Goal: Information Seeking & Learning: Check status

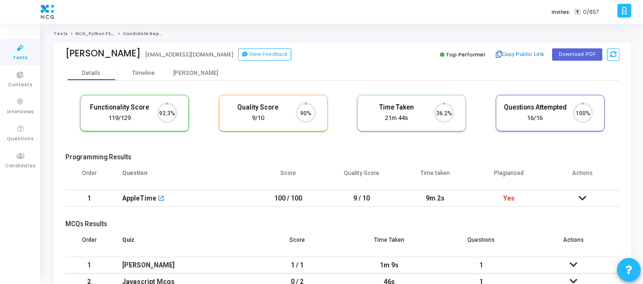
scroll to position [20, 24]
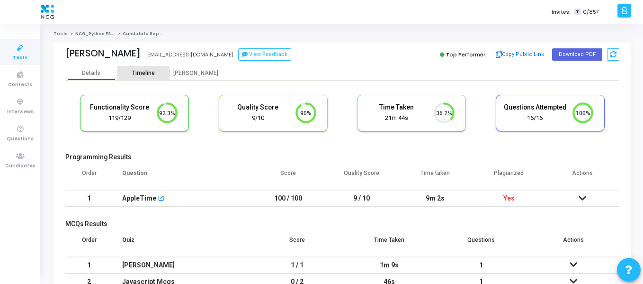
click at [139, 71] on div "Timeline" at bounding box center [143, 73] width 23 height 7
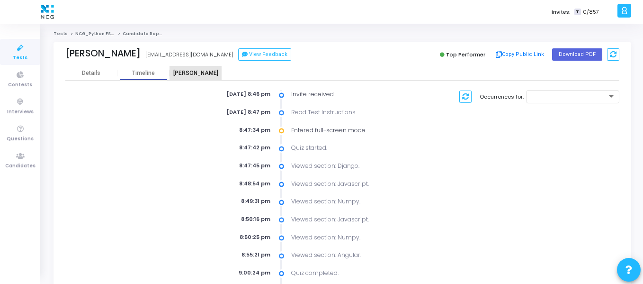
click at [189, 76] on div "Proctor" at bounding box center [196, 73] width 52 height 7
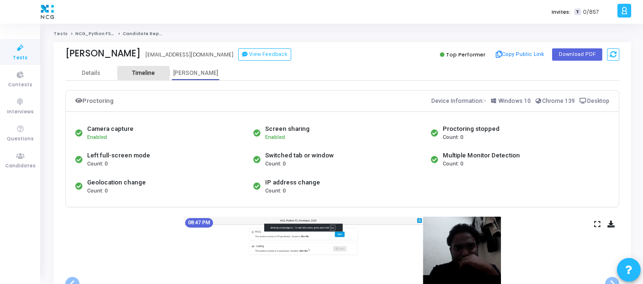
click at [147, 73] on div "Timeline" at bounding box center [143, 73] width 23 height 7
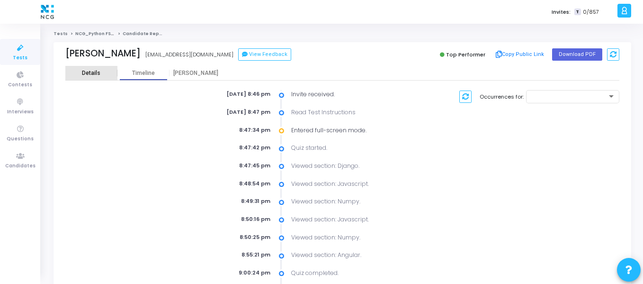
click at [105, 74] on div "Details" at bounding box center [91, 73] width 52 height 7
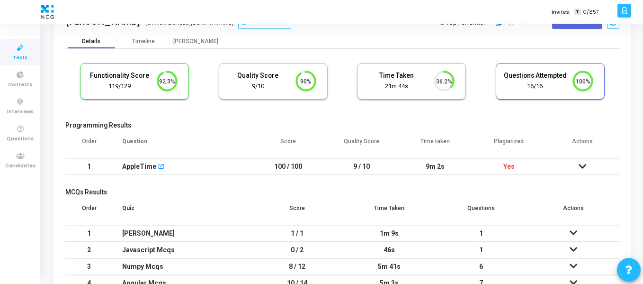
scroll to position [33, 0]
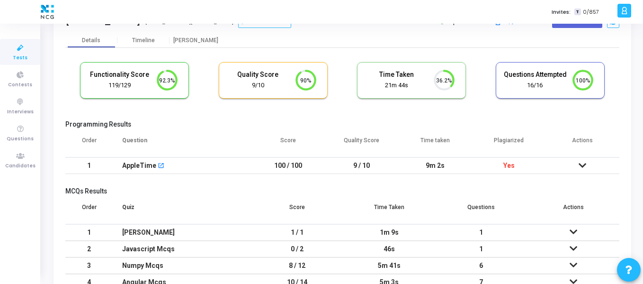
click at [583, 164] on icon at bounding box center [583, 165] width 8 height 7
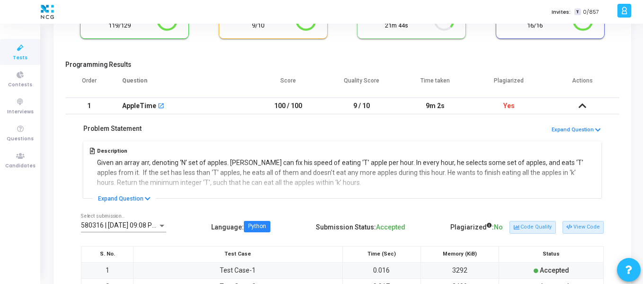
scroll to position [97, 0]
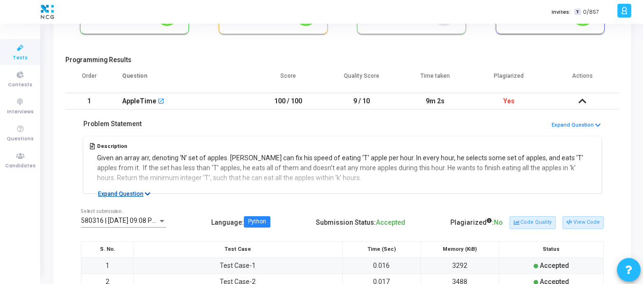
click at [134, 193] on button "Expand Question" at bounding box center [124, 193] width 63 height 9
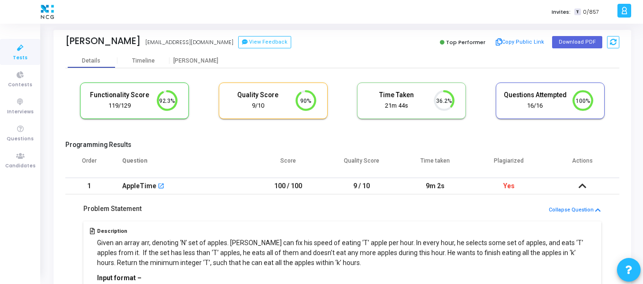
scroll to position [0, 0]
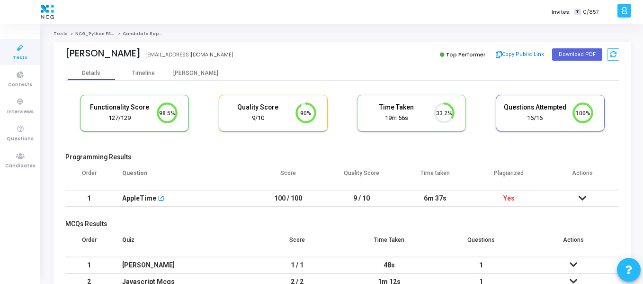
scroll to position [20, 24]
